Goal: Information Seeking & Learning: Learn about a topic

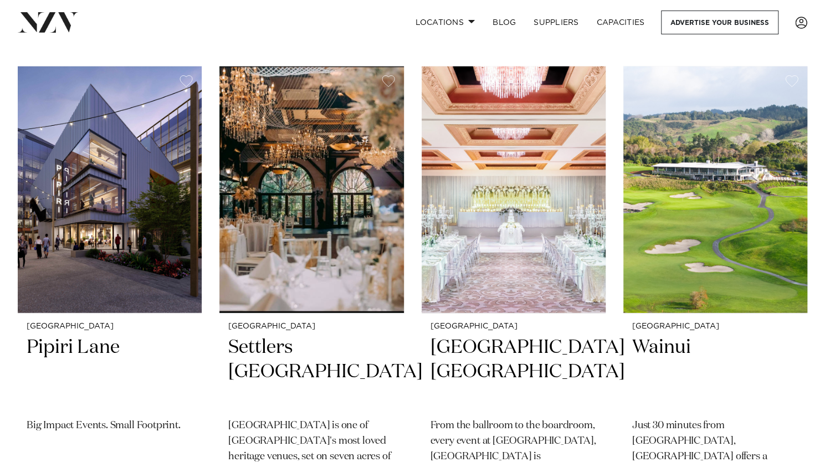
scroll to position [1718, 0]
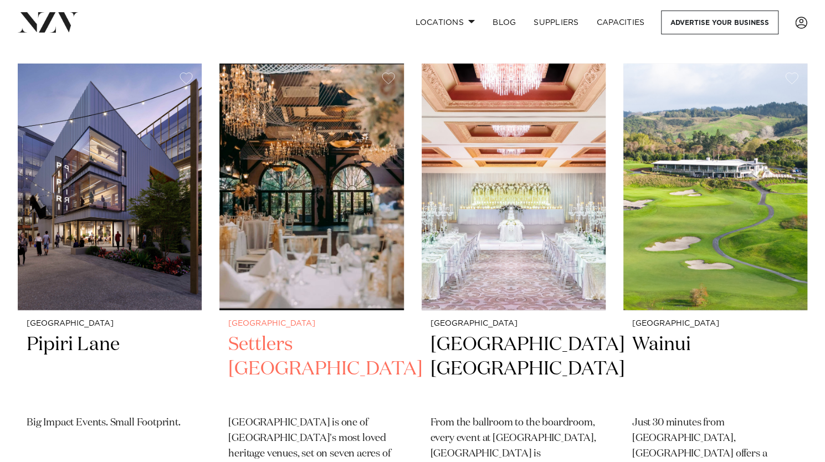
click at [271, 332] on h2 "Settlers [GEOGRAPHIC_DATA]" at bounding box center [311, 369] width 166 height 75
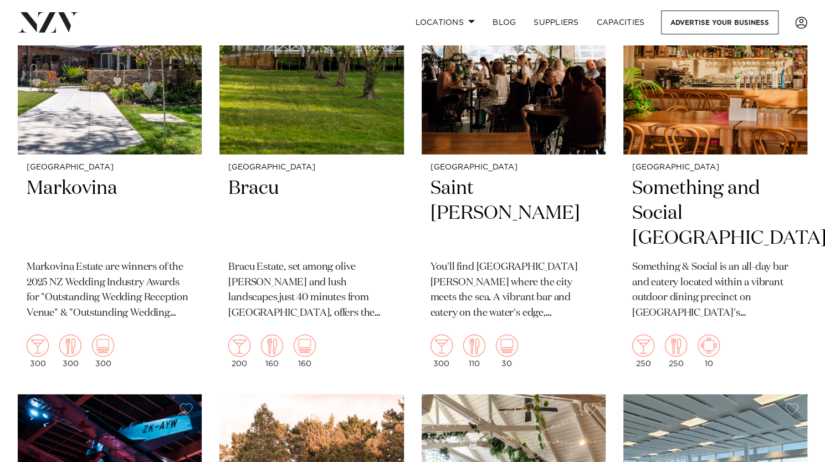
scroll to position [6742, 0]
click at [70, 176] on h2 "Markovina" at bounding box center [110, 213] width 166 height 75
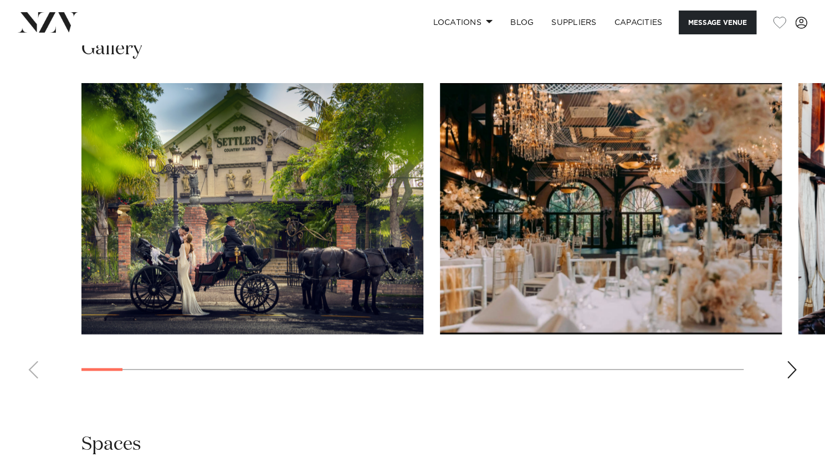
scroll to position [1072, 0]
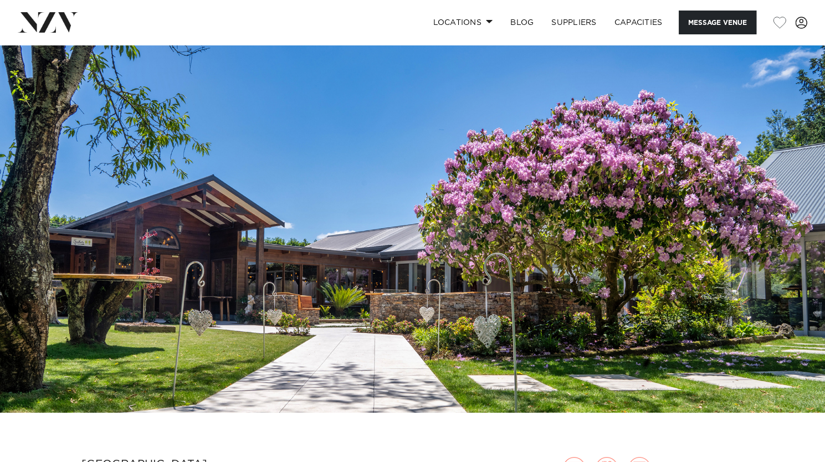
scroll to position [19, 0]
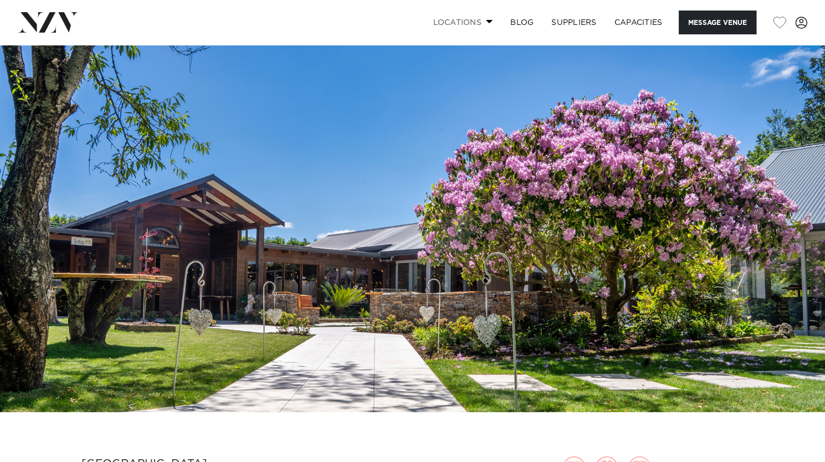
click at [473, 24] on link "Locations" at bounding box center [463, 23] width 78 height 24
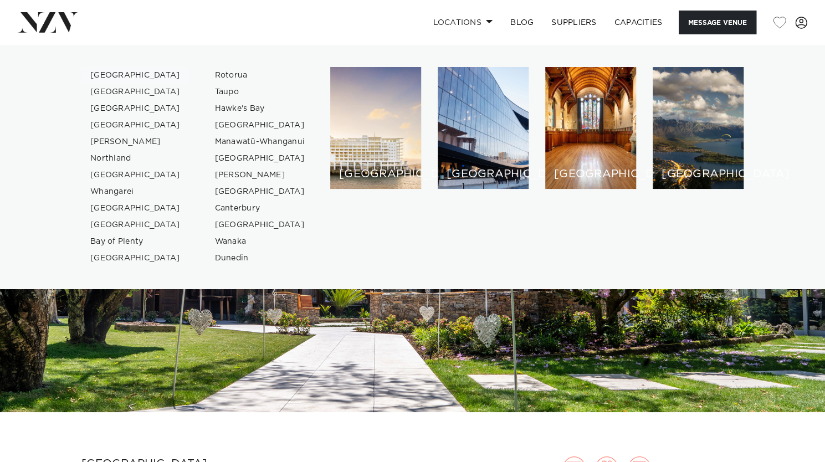
click at [120, 73] on link "[GEOGRAPHIC_DATA]" at bounding box center [135, 75] width 108 height 17
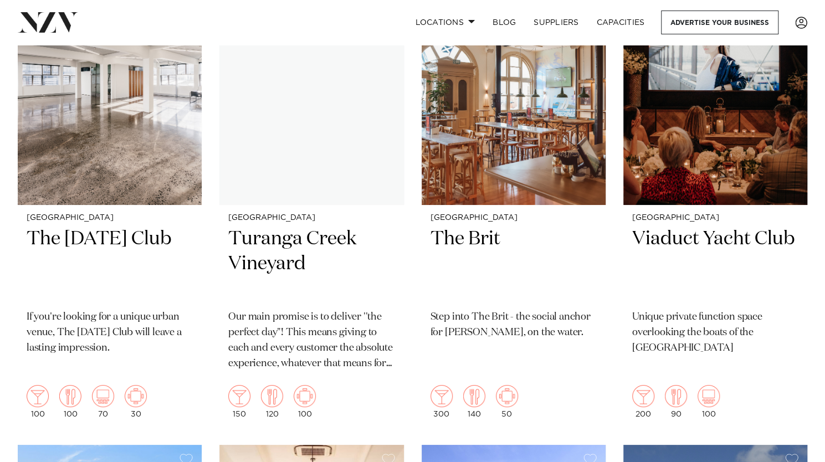
scroll to position [12233, 0]
